Goal: Task Accomplishment & Management: Manage account settings

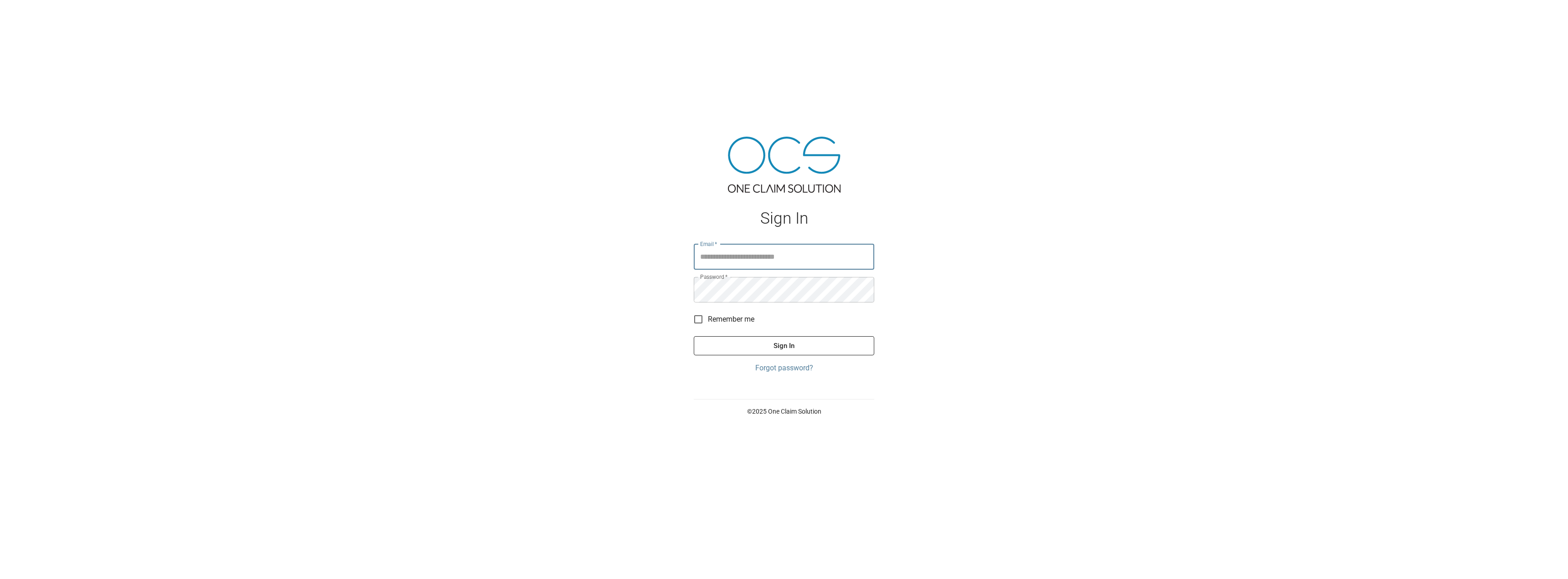
type input "**********"
click at [725, 342] on button "Sign In" at bounding box center [784, 345] width 181 height 19
